Goal: Transaction & Acquisition: Purchase product/service

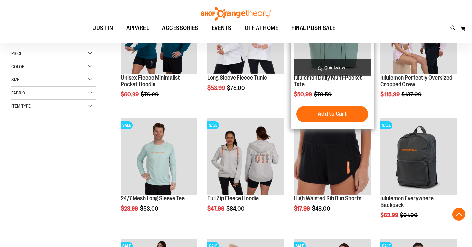
scroll to position [135, 0]
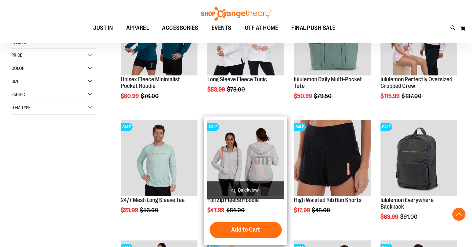
click at [256, 150] on img "product" at bounding box center [245, 158] width 77 height 77
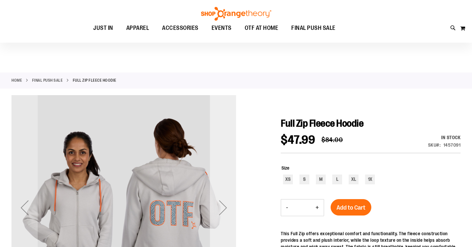
scroll to position [58, 0]
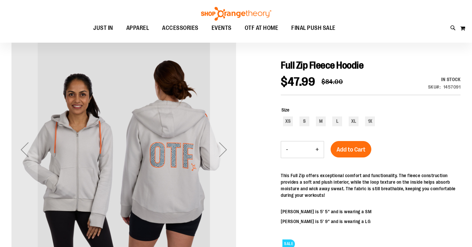
click at [221, 152] on div "Next" at bounding box center [223, 149] width 26 height 26
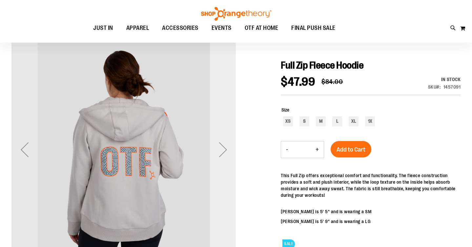
click at [221, 152] on div "Next" at bounding box center [223, 149] width 26 height 26
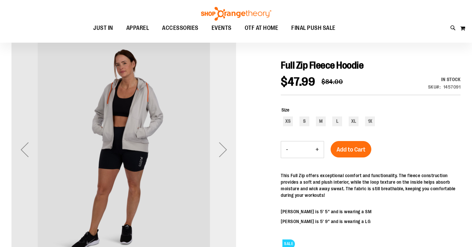
click at [221, 152] on div "Next" at bounding box center [223, 149] width 26 height 26
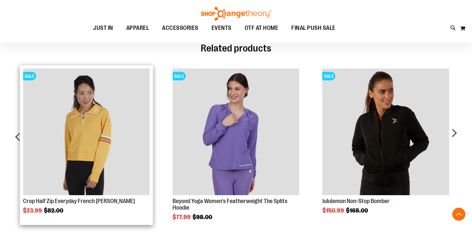
scroll to position [374, 0]
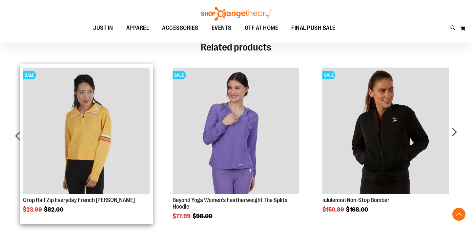
click at [90, 119] on img "Product Page Link" at bounding box center [86, 131] width 127 height 127
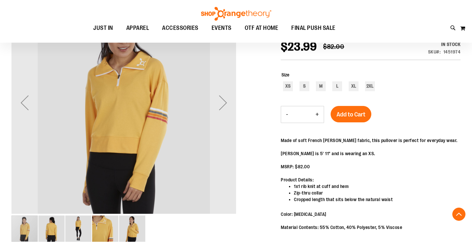
scroll to position [14, 0]
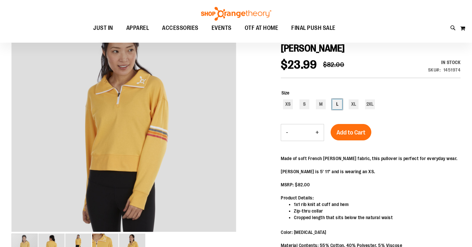
click at [336, 99] on div "L" at bounding box center [337, 104] width 10 height 10
type input "***"
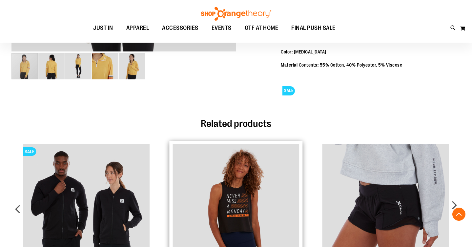
scroll to position [3, 0]
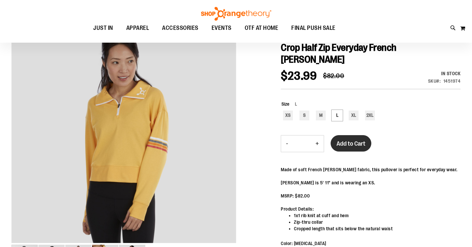
click at [356, 140] on span "Add to Cart" at bounding box center [350, 143] width 29 height 7
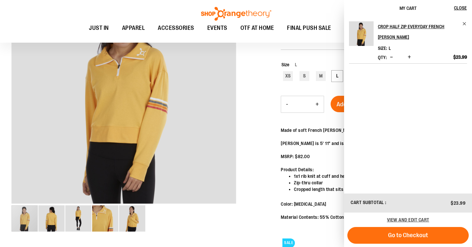
scroll to position [0, 0]
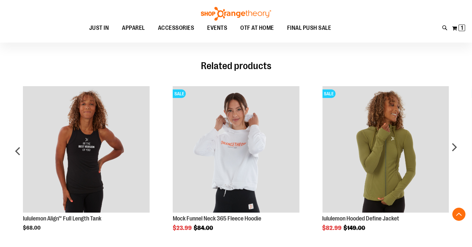
scroll to position [315, 0]
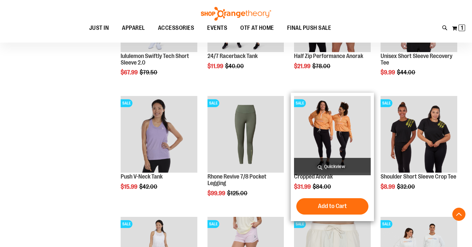
scroll to position [403, 0]
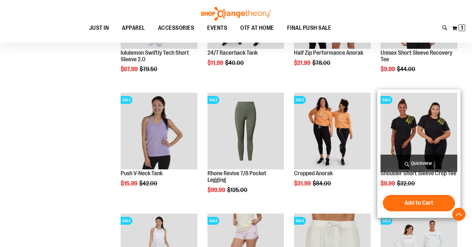
click at [431, 130] on img "product" at bounding box center [419, 131] width 77 height 77
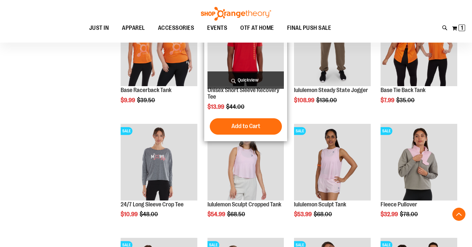
scroll to position [284, 0]
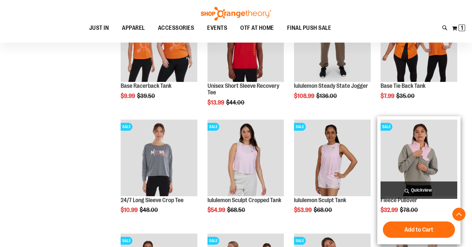
click at [405, 147] on img "product" at bounding box center [419, 158] width 77 height 77
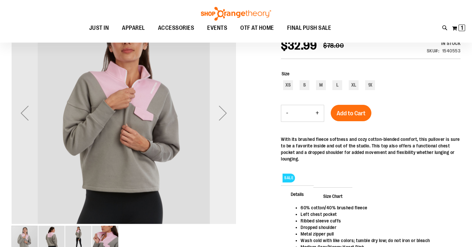
scroll to position [94, 0]
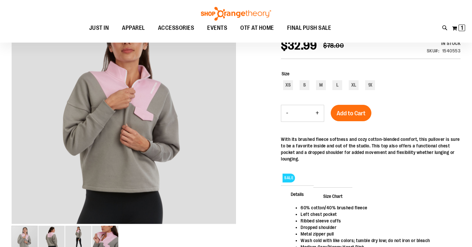
click at [249, 115] on div "Next" at bounding box center [262, 113] width 26 height 26
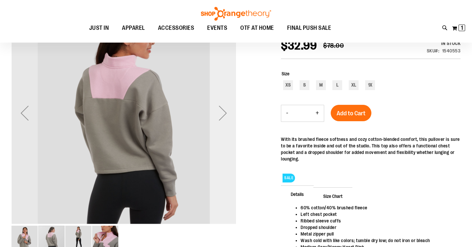
click at [228, 115] on div "Next" at bounding box center [223, 113] width 26 height 26
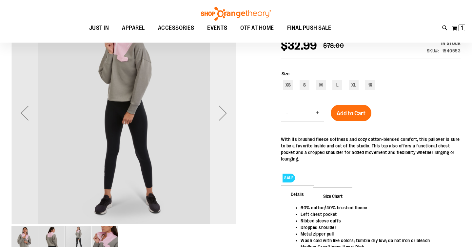
click at [228, 115] on div "Next" at bounding box center [223, 113] width 26 height 26
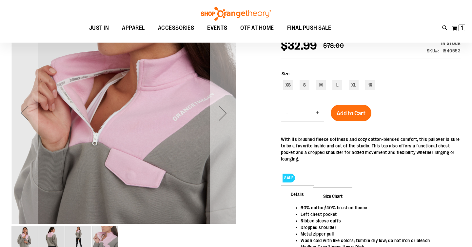
click at [228, 115] on div "Next" at bounding box center [223, 113] width 26 height 26
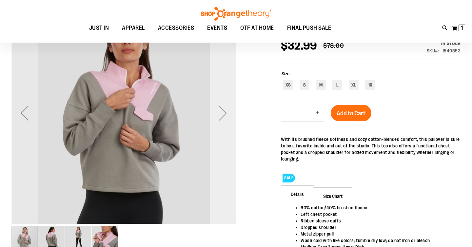
click at [228, 115] on div "Next" at bounding box center [223, 113] width 26 height 26
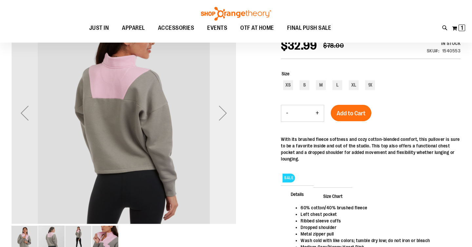
click at [228, 115] on div "Next" at bounding box center [223, 113] width 26 height 26
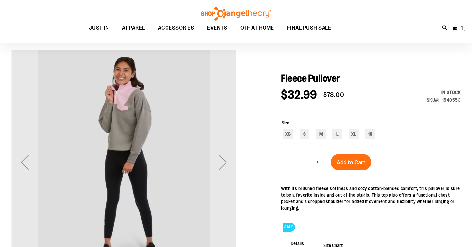
scroll to position [46, 0]
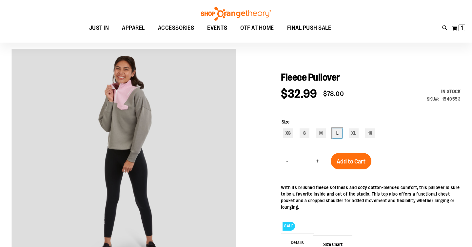
click at [334, 137] on div "L" at bounding box center [337, 134] width 10 height 10
type input "***"
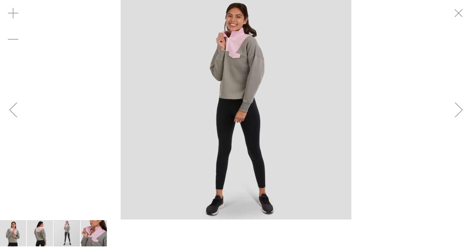
scroll to position [131, 0]
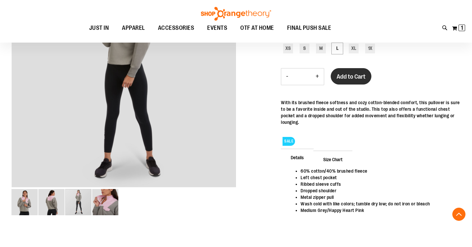
click at [352, 77] on span "Add to Cart" at bounding box center [351, 76] width 29 height 7
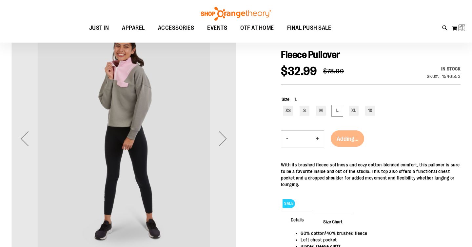
scroll to position [0, 0]
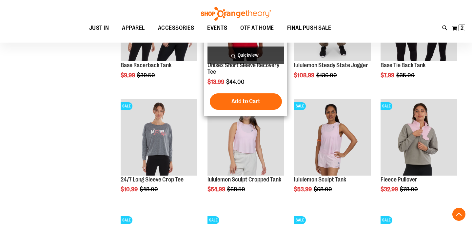
scroll to position [308, 0]
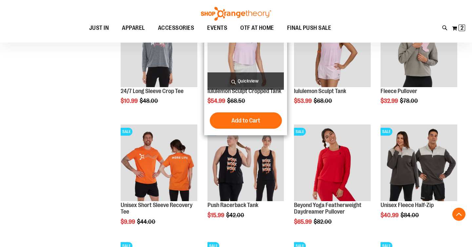
scroll to position [406, 0]
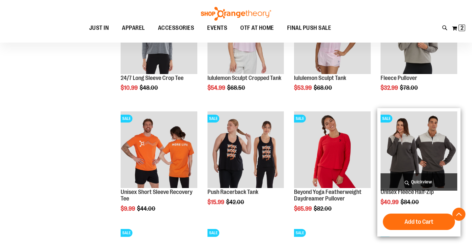
click at [413, 156] on img "product" at bounding box center [419, 149] width 77 height 77
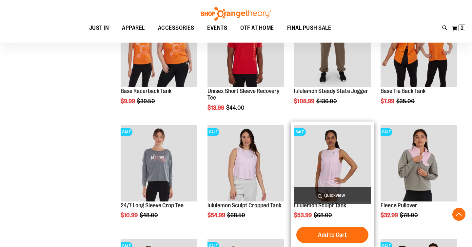
scroll to position [293, 0]
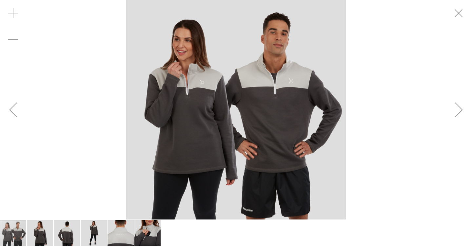
click at [465, 113] on div "Next" at bounding box center [459, 110] width 26 height 26
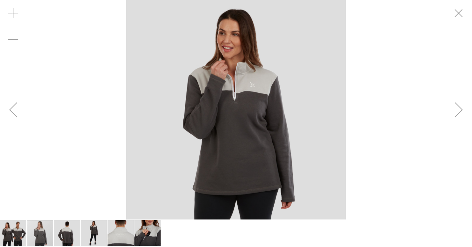
click at [465, 113] on div "Next" at bounding box center [459, 110] width 26 height 26
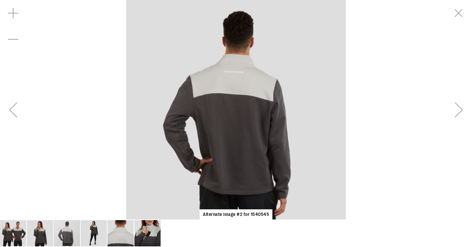
click at [465, 113] on div "Next" at bounding box center [459, 110] width 26 height 26
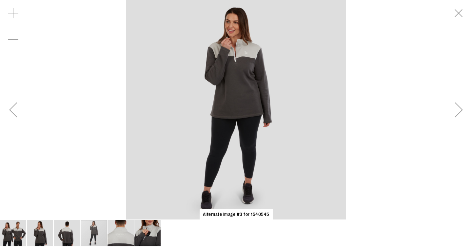
click at [465, 113] on div "Next" at bounding box center [459, 110] width 26 height 26
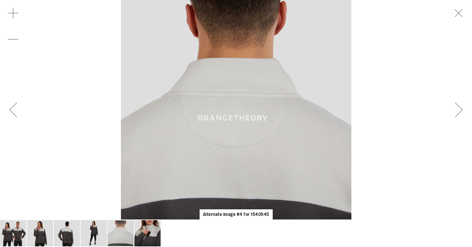
click at [145, 240] on img "image 6 of 6" at bounding box center [147, 233] width 26 height 26
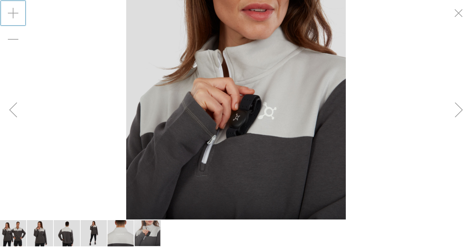
drag, startPoint x: 13, startPoint y: 12, endPoint x: 63, endPoint y: 108, distance: 108.1
click at [63, 108] on div "Alternate image #4 for 1540545" at bounding box center [236, 110] width 472 height 220
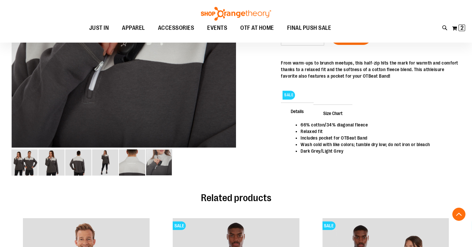
scroll to position [179, 0]
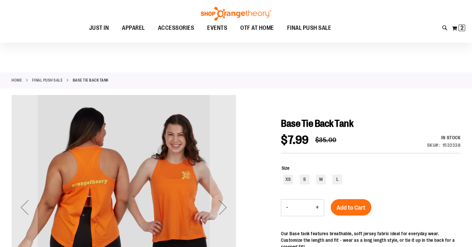
scroll to position [38, 0]
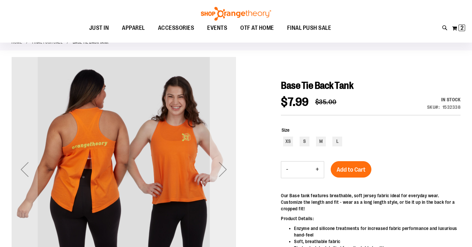
click at [224, 165] on div "Next" at bounding box center [223, 169] width 26 height 26
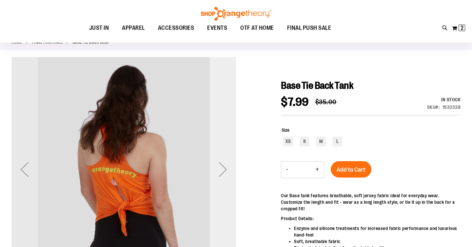
click at [224, 165] on div "Next" at bounding box center [223, 169] width 26 height 26
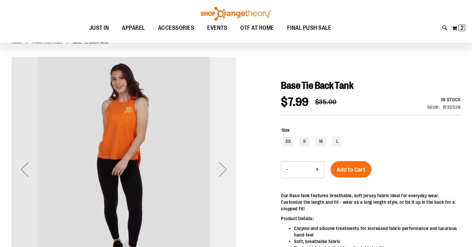
click at [224, 165] on div "Next" at bounding box center [223, 169] width 26 height 26
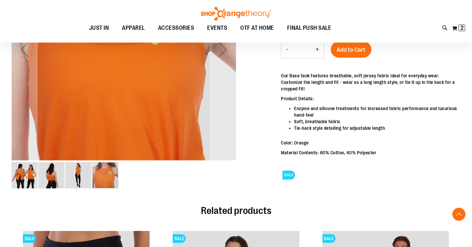
scroll to position [170, 0]
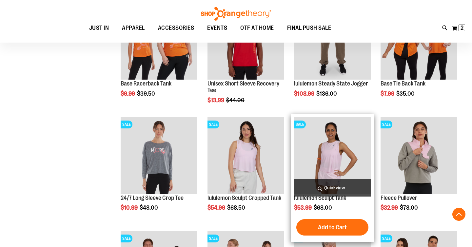
scroll to position [395, 0]
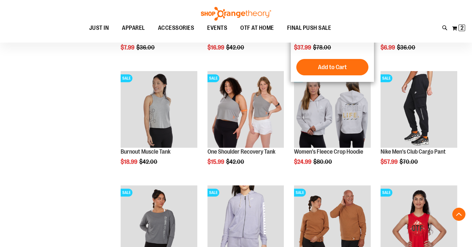
scroll to position [789, 0]
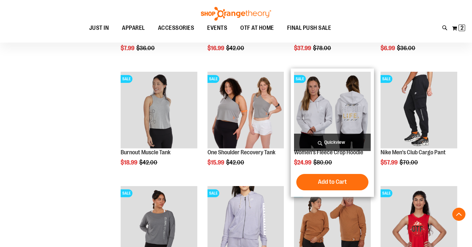
click at [310, 112] on img "product" at bounding box center [332, 110] width 77 height 77
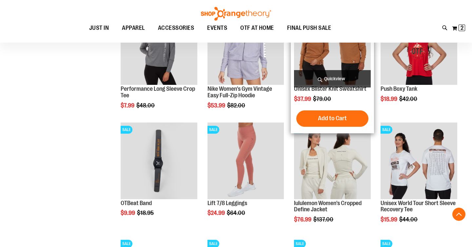
scroll to position [369, 0]
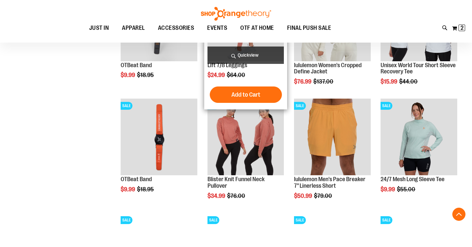
scroll to position [508, 0]
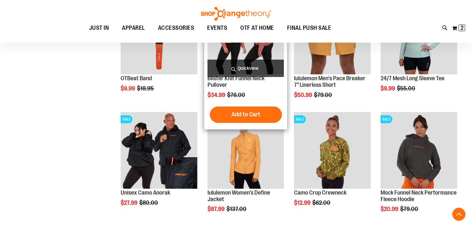
scroll to position [611, 0]
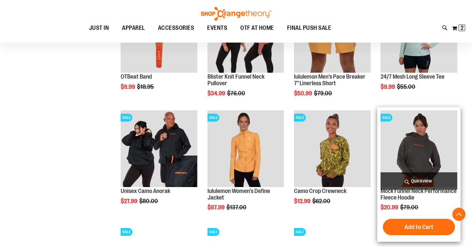
click at [382, 153] on img "product" at bounding box center [419, 148] width 77 height 77
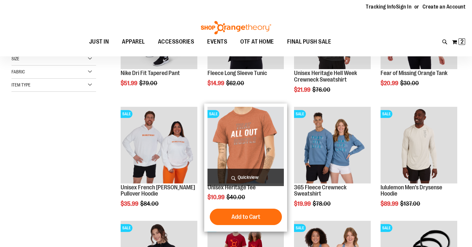
scroll to position [84, 0]
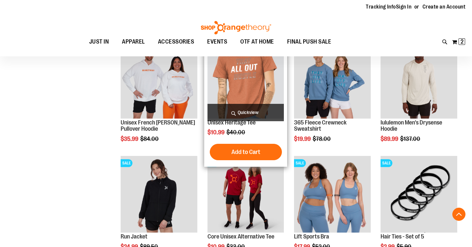
scroll to position [183, 0]
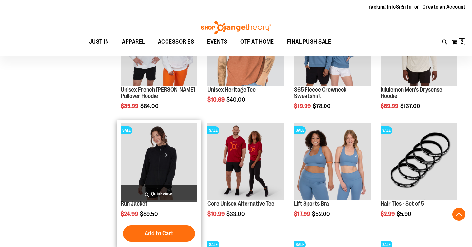
click at [169, 150] on img "product" at bounding box center [159, 161] width 77 height 77
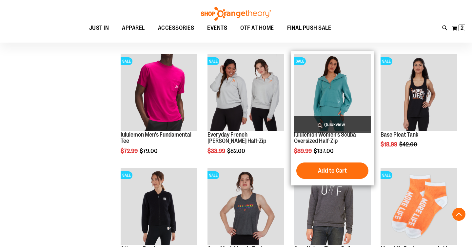
scroll to position [420, 0]
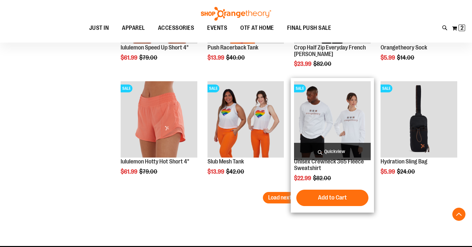
scroll to position [967, 0]
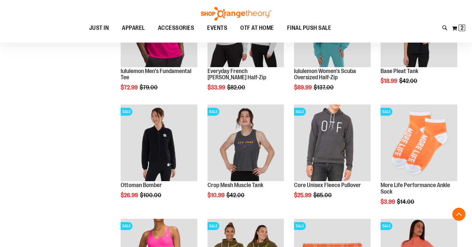
scroll to position [214, 0]
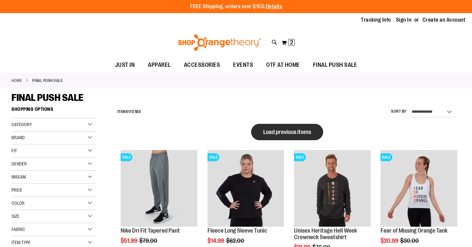
click at [281, 133] on span "Load previous items" at bounding box center [287, 132] width 48 height 7
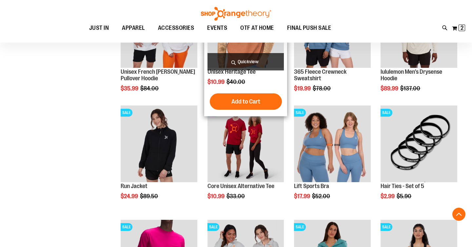
scroll to position [615, 0]
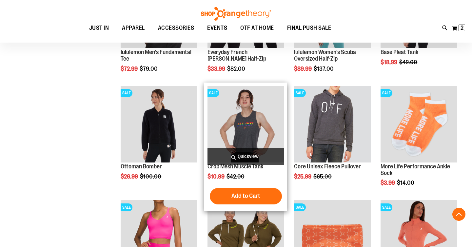
scroll to position [949, 0]
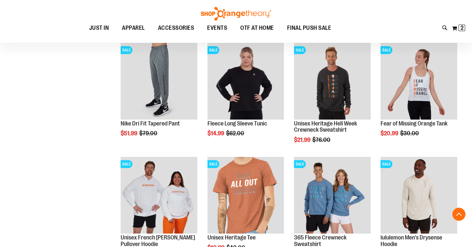
scroll to position [77, 0]
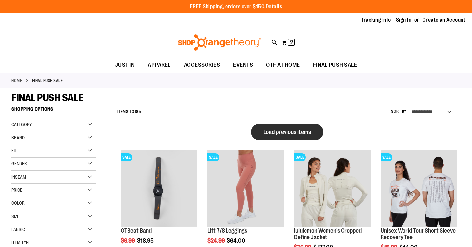
click at [272, 132] on span "Load previous items" at bounding box center [287, 132] width 48 height 7
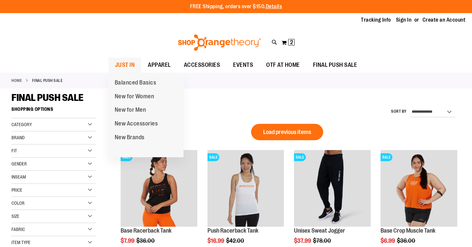
click at [130, 59] on span "JUST IN" at bounding box center [125, 65] width 20 height 15
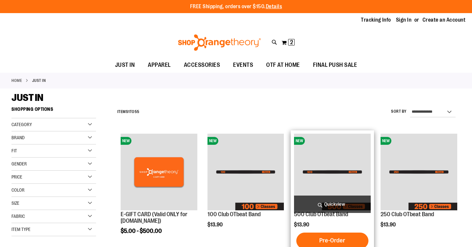
scroll to position [170, 0]
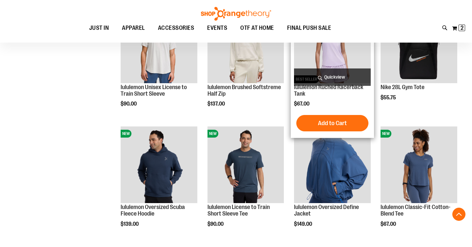
scroll to position [487, 0]
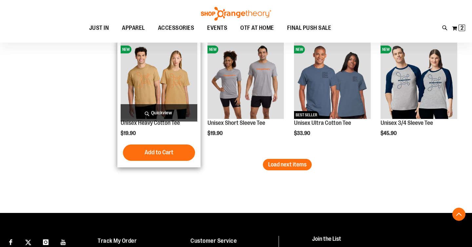
scroll to position [1051, 0]
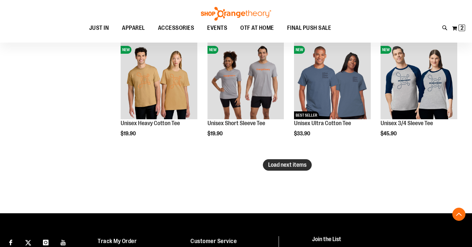
click at [287, 168] on span "Load next items" at bounding box center [287, 165] width 38 height 7
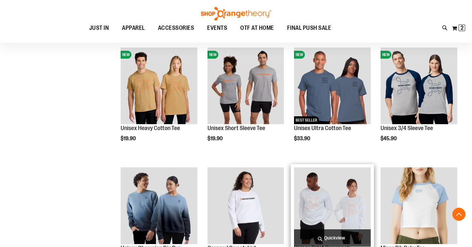
scroll to position [1049, 0]
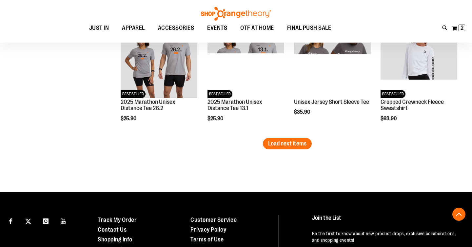
scroll to position [1433, 0]
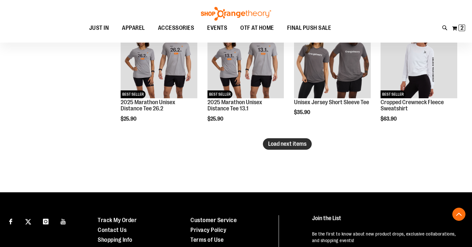
click at [303, 147] on span "Load next items" at bounding box center [287, 144] width 38 height 7
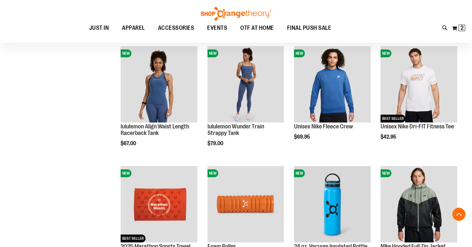
scroll to position [261, 0]
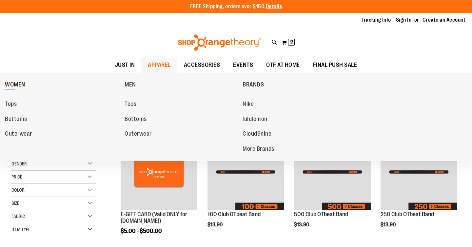
click at [14, 86] on span "WOMEN" at bounding box center [15, 85] width 20 height 8
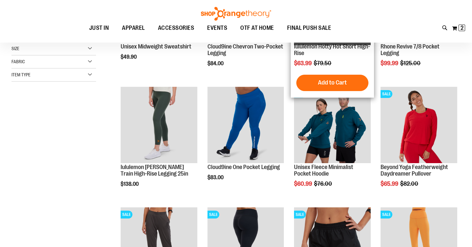
scroll to position [94, 0]
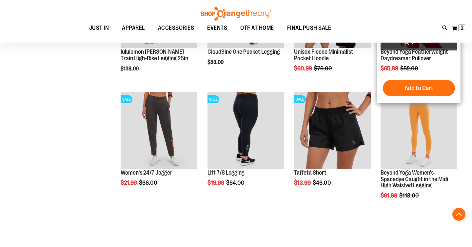
scroll to position [211, 0]
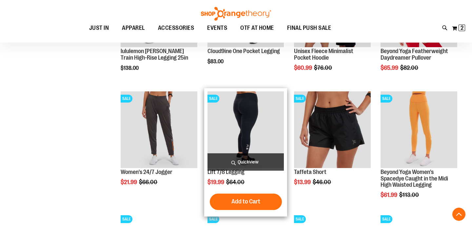
click at [262, 116] on img "product" at bounding box center [246, 129] width 77 height 77
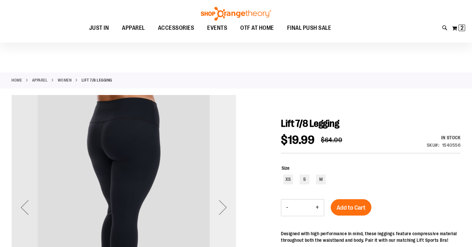
scroll to position [43, 0]
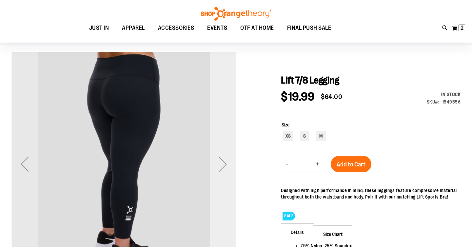
click at [225, 162] on div "Next" at bounding box center [223, 164] width 26 height 26
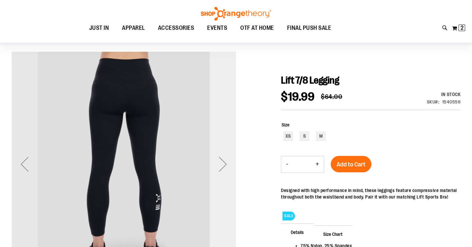
click at [225, 162] on div "Next" at bounding box center [223, 164] width 26 height 26
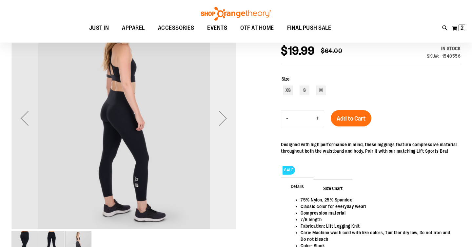
scroll to position [90, 0]
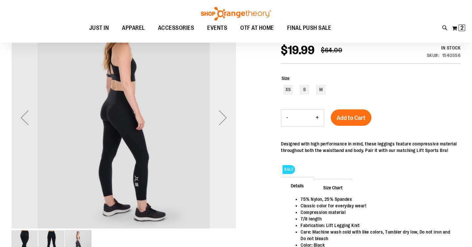
click at [221, 122] on div "Next" at bounding box center [223, 118] width 26 height 26
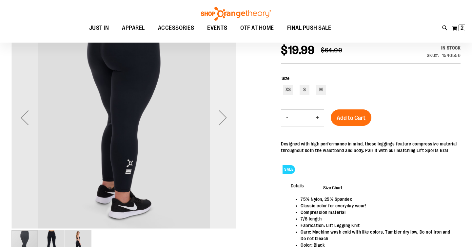
click at [221, 122] on div "Next" at bounding box center [223, 118] width 26 height 26
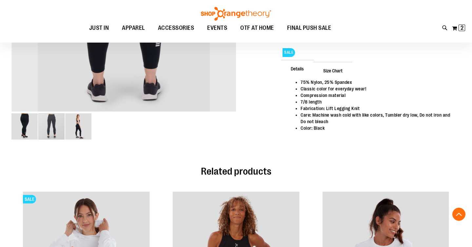
scroll to position [208, 0]
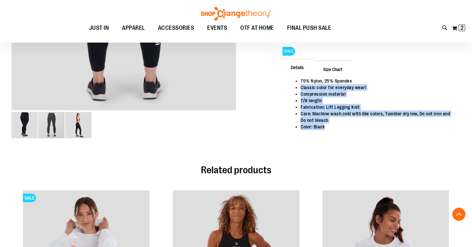
drag, startPoint x: 297, startPoint y: 90, endPoint x: 327, endPoint y: 130, distance: 50.1
click at [327, 130] on ul "75% Nylon, 25% Spandex Classic color for everyday wear! Compression material 7/…" at bounding box center [370, 104] width 167 height 52
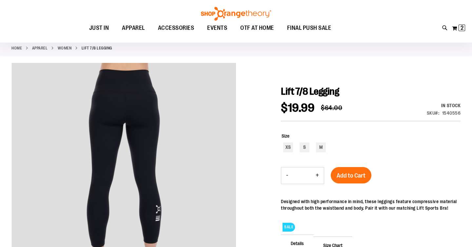
scroll to position [0, 0]
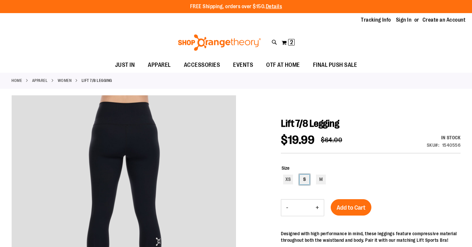
click at [304, 180] on div "S" at bounding box center [305, 180] width 10 height 10
type input "***"
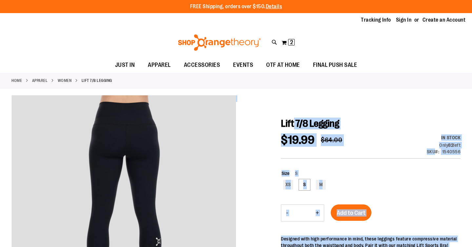
drag, startPoint x: 280, startPoint y: 128, endPoint x: 292, endPoint y: 120, distance: 14.8
click at [292, 120] on span "Lift 7/8 Legging" at bounding box center [310, 123] width 58 height 11
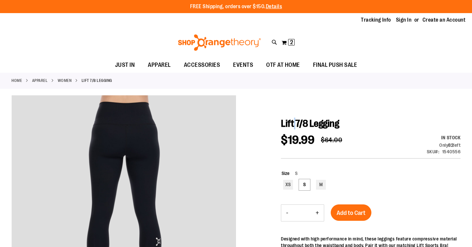
click at [292, 120] on span "Lift 7/8 Legging" at bounding box center [310, 123] width 58 height 11
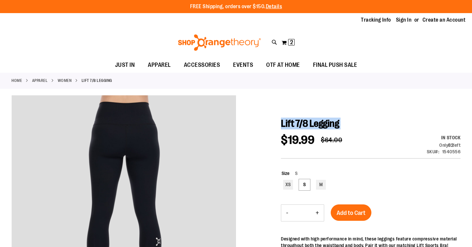
click at [292, 120] on span "Lift 7/8 Legging" at bounding box center [310, 123] width 58 height 11
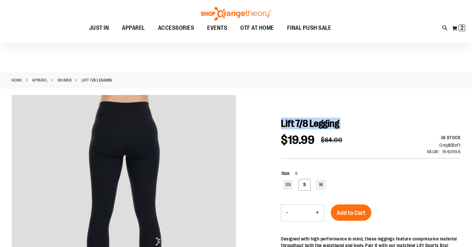
scroll to position [35, 0]
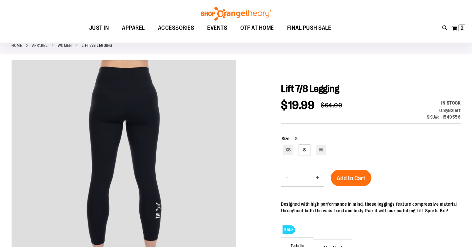
click at [391, 206] on div "Designed with high performance in mind, these leggings feature compressive mate…" at bounding box center [371, 207] width 180 height 13
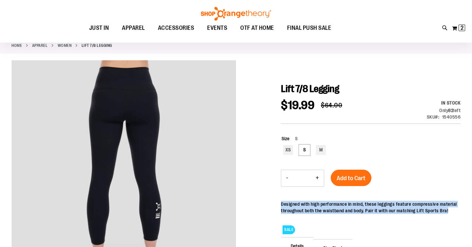
click at [391, 206] on div "Designed with high performance in mind, these leggings feature compressive mate…" at bounding box center [371, 207] width 180 height 13
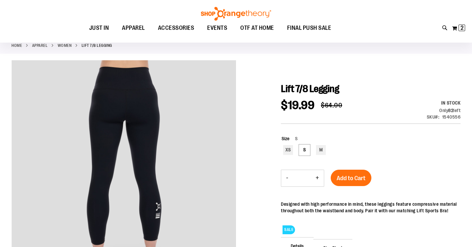
click at [408, 203] on div "Designed with high performance in mind, these leggings feature compressive mate…" at bounding box center [371, 207] width 180 height 13
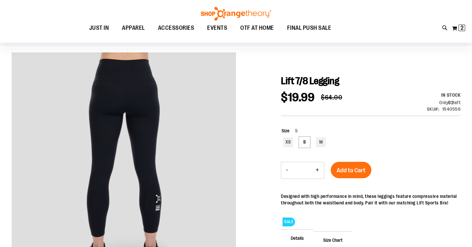
click at [323, 84] on span "Lift 7/8 Legging" at bounding box center [310, 80] width 58 height 11
copy div "Lift 7/8 Legging"
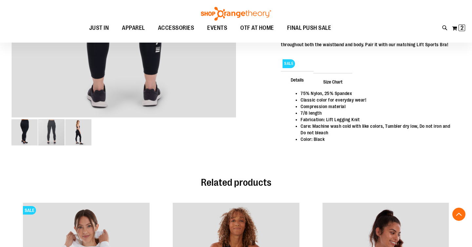
scroll to position [200, 0]
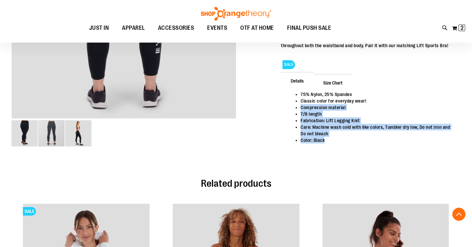
drag, startPoint x: 290, startPoint y: 106, endPoint x: 330, endPoint y: 140, distance: 52.3
click at [330, 140] on ul "75% Nylon, 25% Spandex Classic color for everyday wear! Compression material 7/…" at bounding box center [370, 117] width 167 height 52
click at [330, 140] on li "Color: Black" at bounding box center [377, 140] width 153 height 7
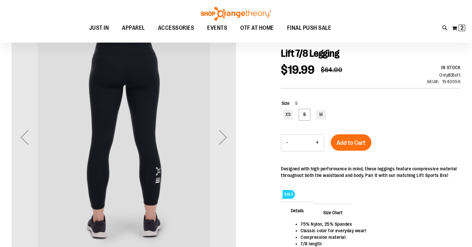
scroll to position [81, 0]
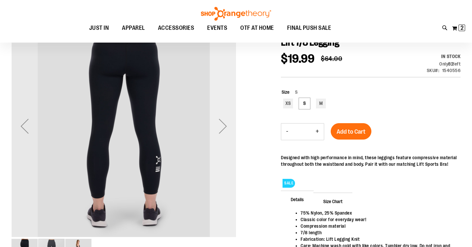
click at [217, 130] on div "Next" at bounding box center [223, 126] width 26 height 26
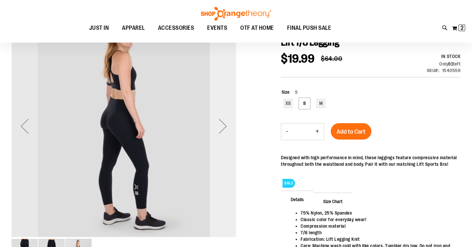
click at [217, 130] on div "Next" at bounding box center [223, 126] width 26 height 26
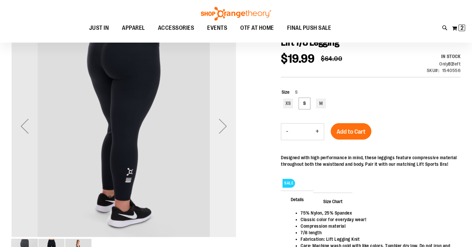
click at [217, 130] on div "Next" at bounding box center [223, 126] width 26 height 26
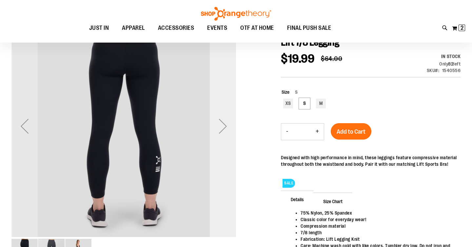
click at [217, 130] on div "Next" at bounding box center [223, 126] width 26 height 26
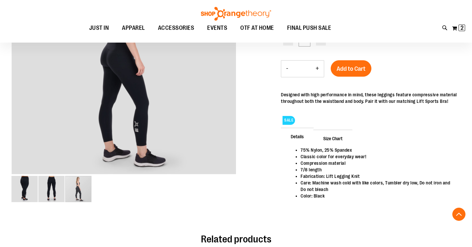
scroll to position [144, 0]
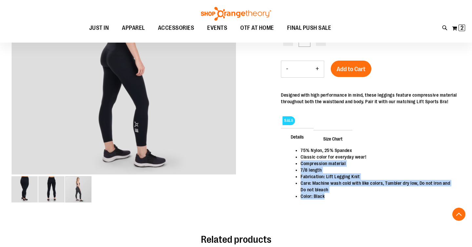
drag, startPoint x: 290, startPoint y: 165, endPoint x: 336, endPoint y: 192, distance: 53.7
click at [336, 192] on ul "75% Nylon, 25% Spandex Classic color for everyday wear! Compression material 7/…" at bounding box center [370, 173] width 167 height 52
click at [336, 192] on li "Care: Machine wash cold with like colors, Tumbler dry low, Do not iron and Do n…" at bounding box center [377, 186] width 153 height 13
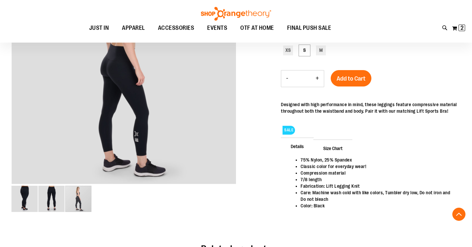
scroll to position [99, 0]
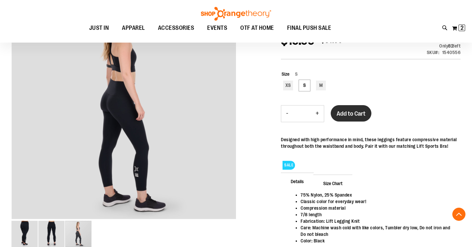
click at [360, 109] on button "Add to Cart" at bounding box center [351, 113] width 41 height 16
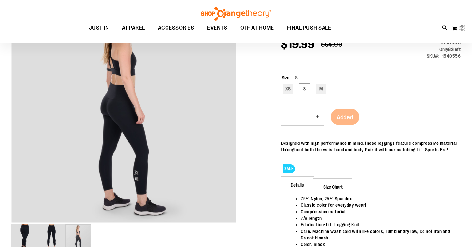
scroll to position [96, 0]
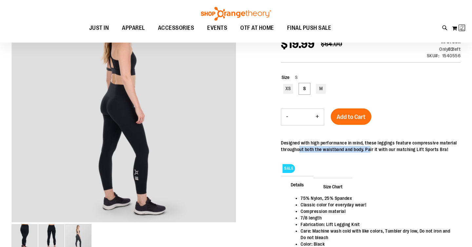
drag, startPoint x: 298, startPoint y: 149, endPoint x: 371, endPoint y: 147, distance: 72.8
click at [371, 147] on div "Designed with high performance in mind, these leggings feature compressive mate…" at bounding box center [371, 146] width 180 height 13
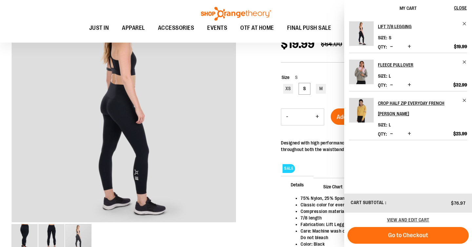
click at [258, 141] on div at bounding box center [235, 136] width 449 height 275
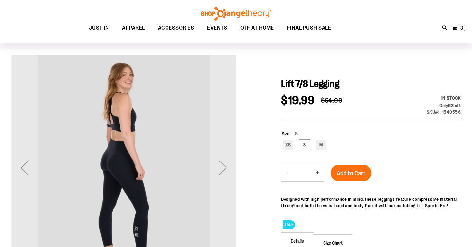
scroll to position [39, 0]
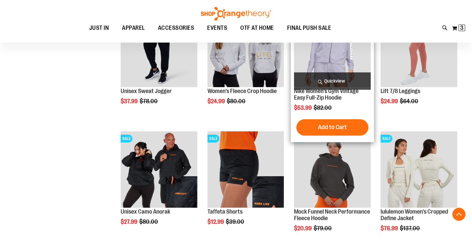
scroll to position [484, 0]
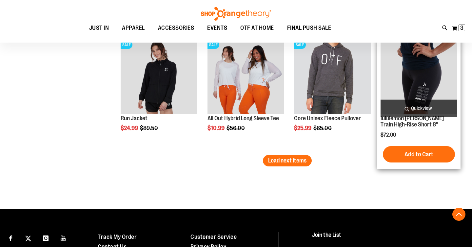
scroll to position [1060, 0]
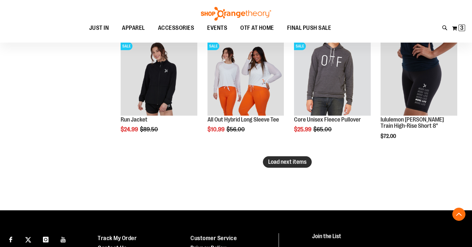
click at [280, 161] on span "Load next items" at bounding box center [287, 162] width 38 height 7
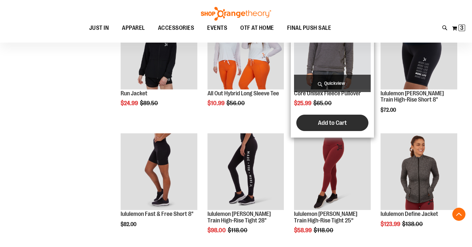
scroll to position [1112, 0]
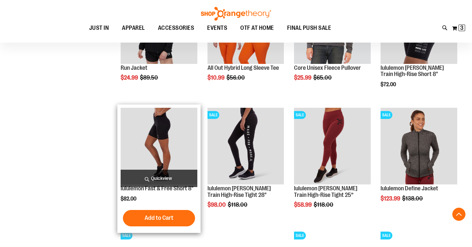
click at [181, 135] on img "product" at bounding box center [159, 146] width 77 height 77
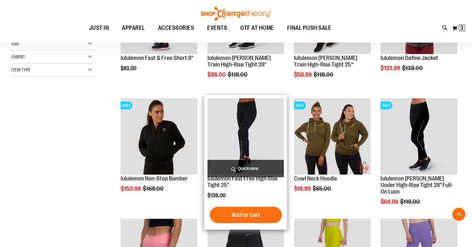
scroll to position [285, 0]
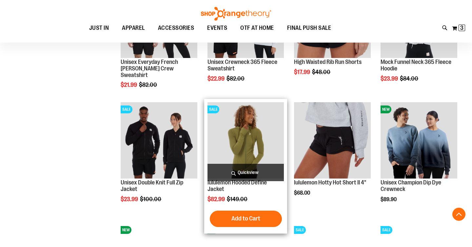
scroll to position [529, 0]
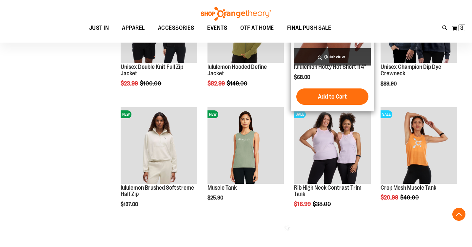
scroll to position [645, 0]
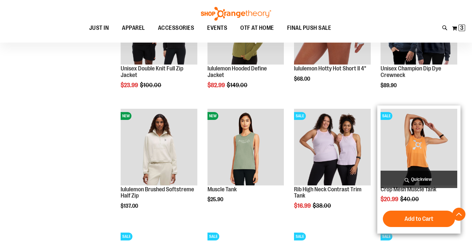
click at [421, 144] on img "product" at bounding box center [419, 147] width 77 height 77
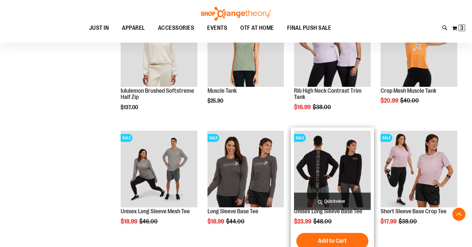
scroll to position [743, 0]
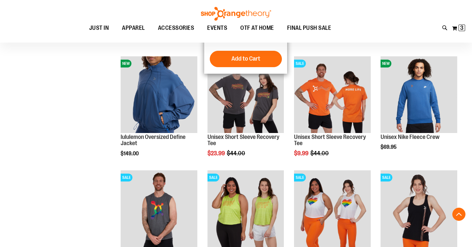
scroll to position [364, 0]
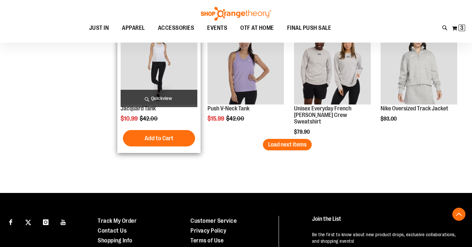
scroll to position [1039, 0]
